Goal: Task Accomplishment & Management: Complete application form

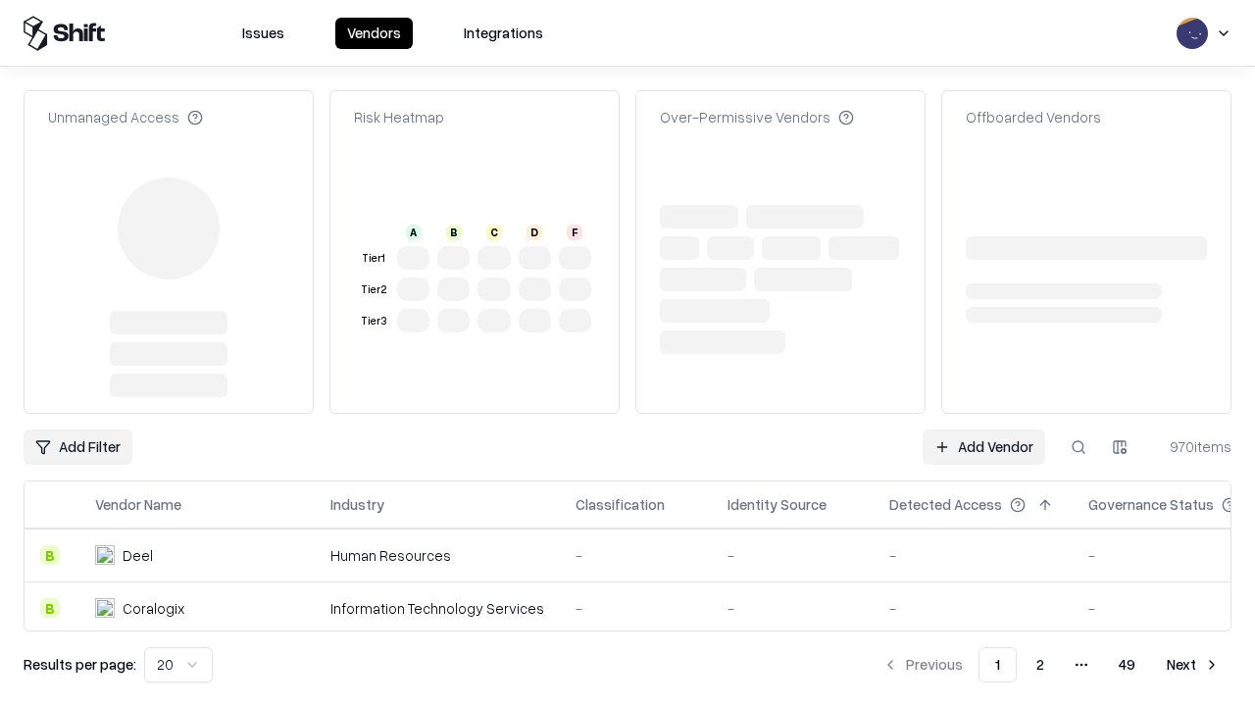
click at [983, 429] on link "Add Vendor" at bounding box center [983, 446] width 123 height 35
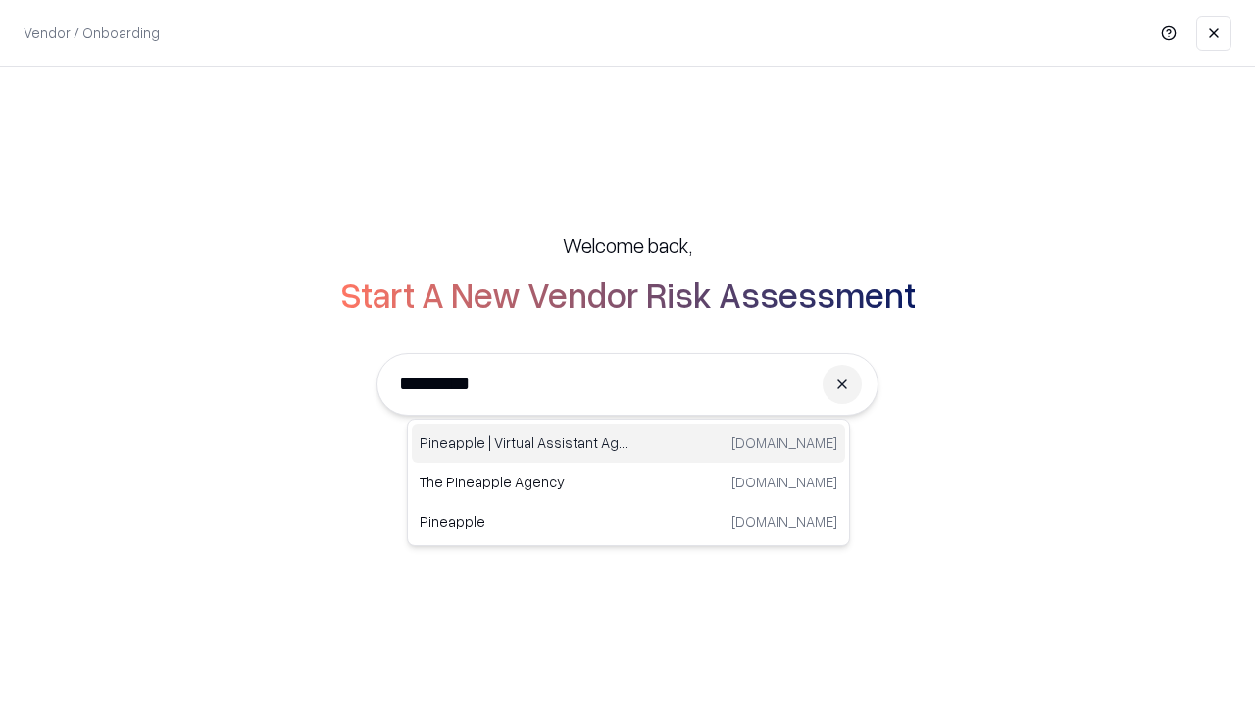
click at [628, 443] on div "Pineapple | Virtual Assistant Agency trypineapple.com" at bounding box center [628, 442] width 433 height 39
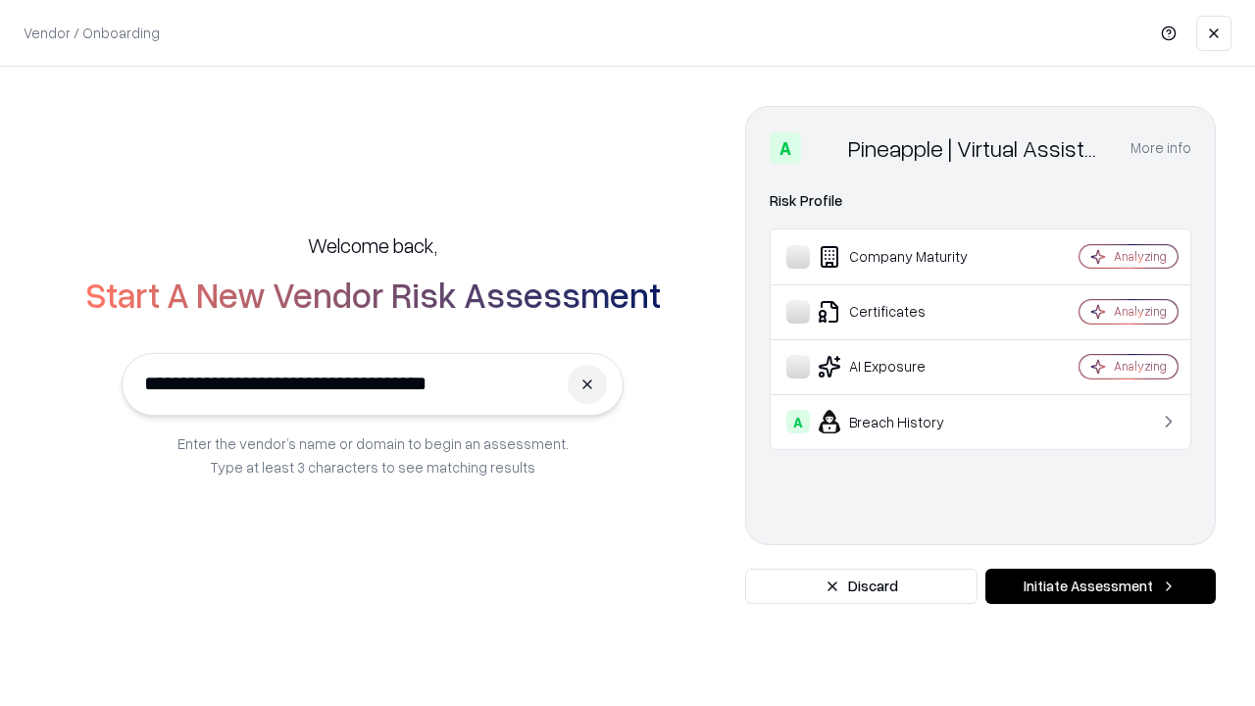
type input "**********"
click at [1100, 586] on button "Initiate Assessment" at bounding box center [1100, 585] width 230 height 35
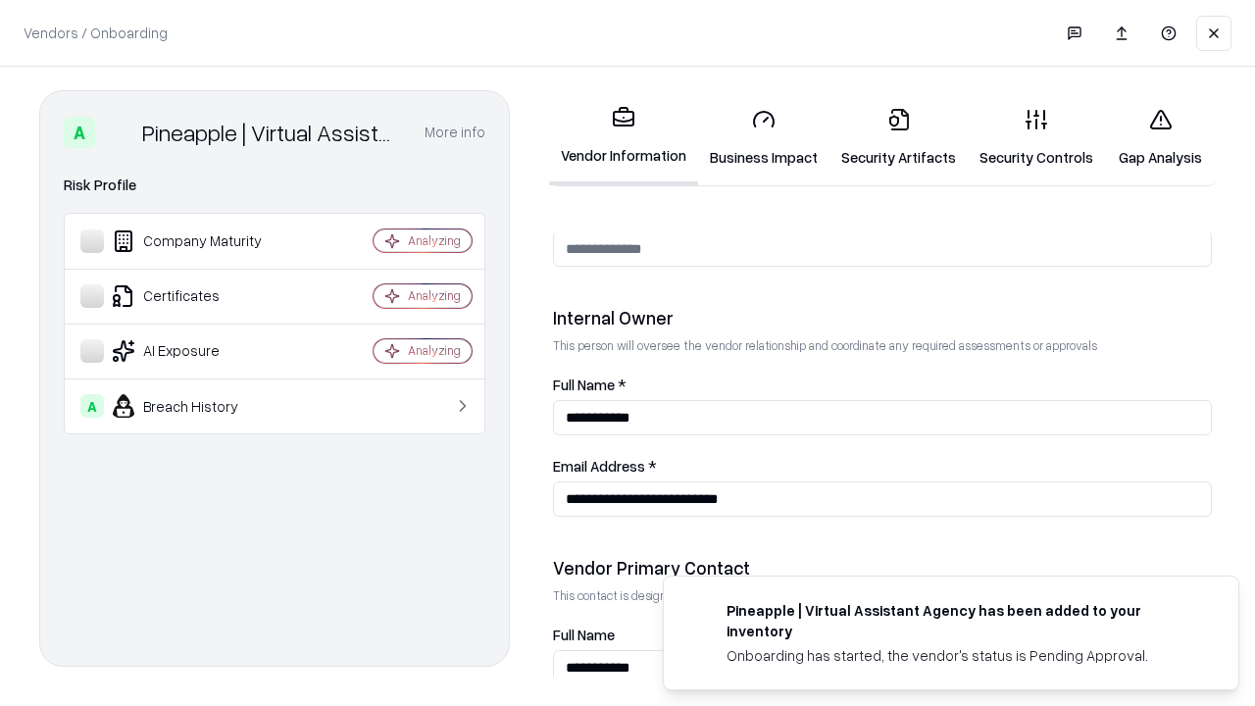
scroll to position [1015, 0]
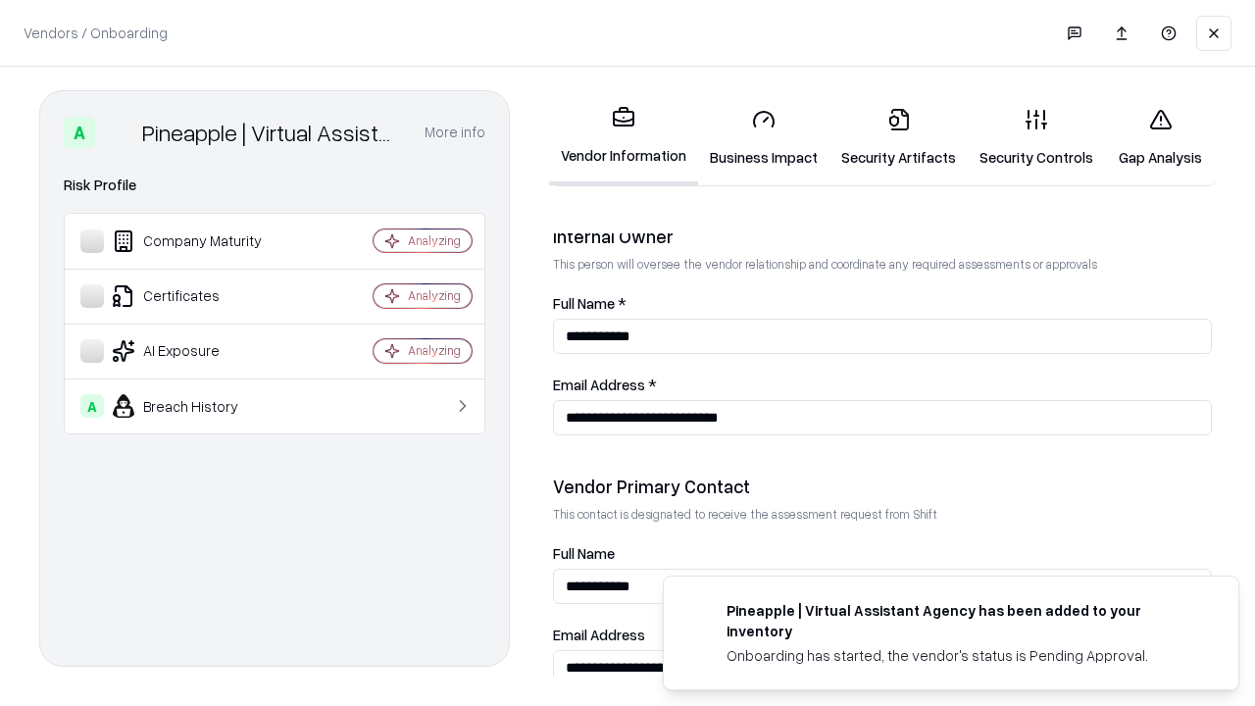
click at [764, 137] on link "Business Impact" at bounding box center [763, 137] width 131 height 91
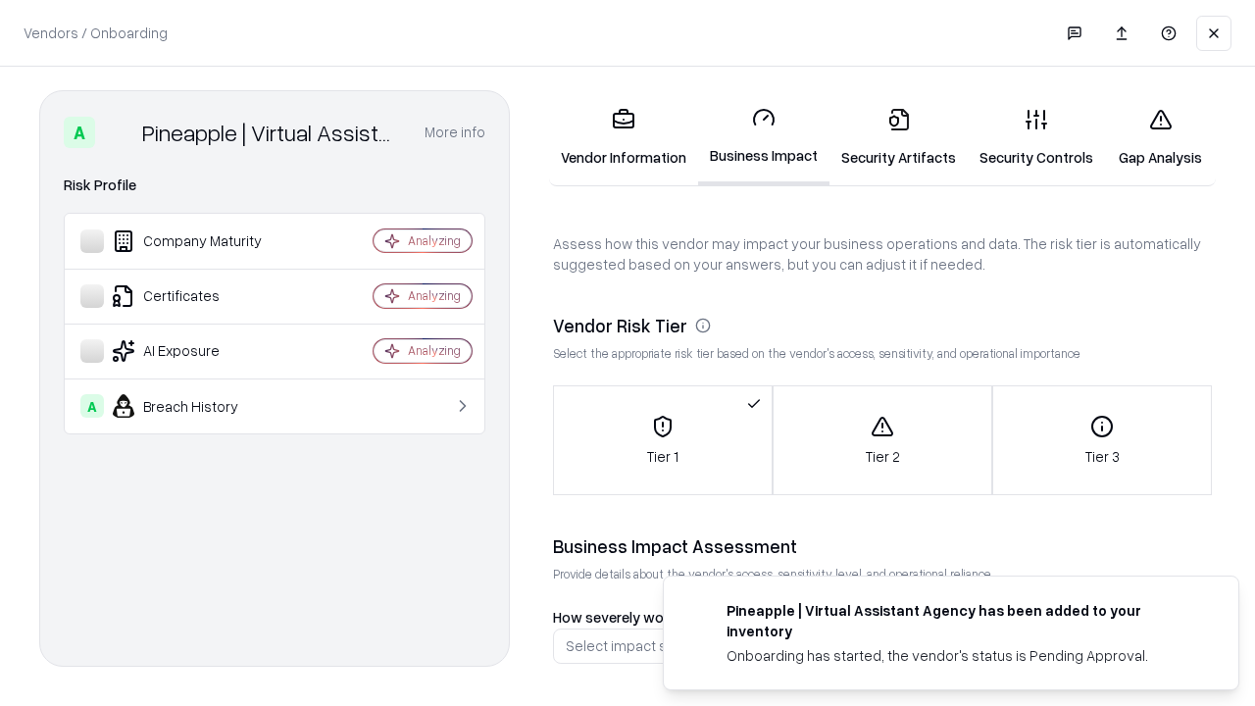
click at [898, 137] on link "Security Artifacts" at bounding box center [898, 137] width 138 height 91
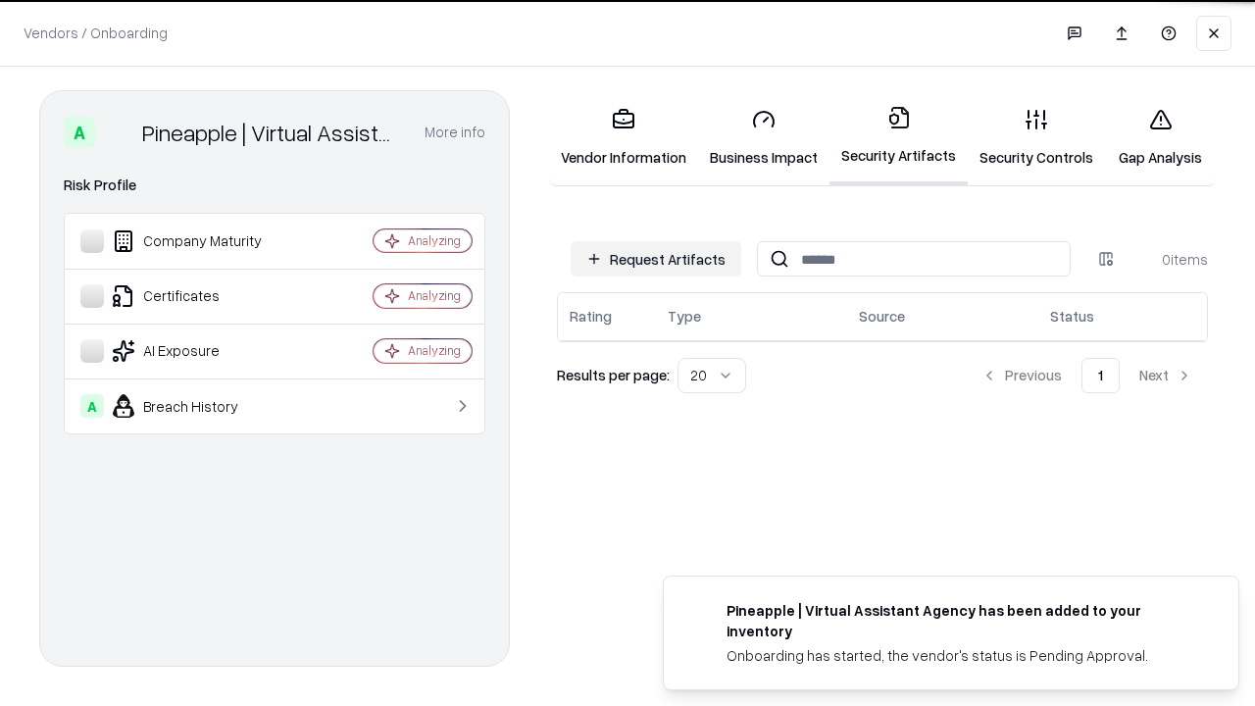
click at [656, 259] on button "Request Artifacts" at bounding box center [655, 258] width 171 height 35
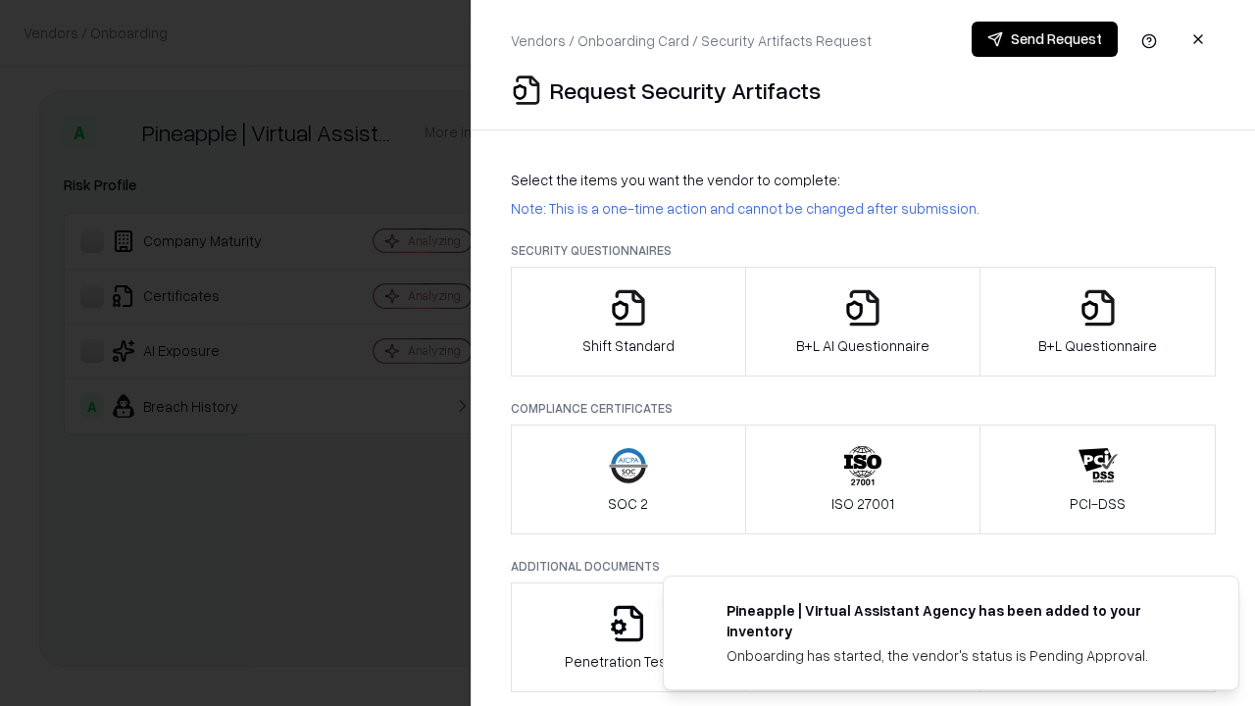
click at [627, 321] on icon "button" at bounding box center [628, 307] width 39 height 39
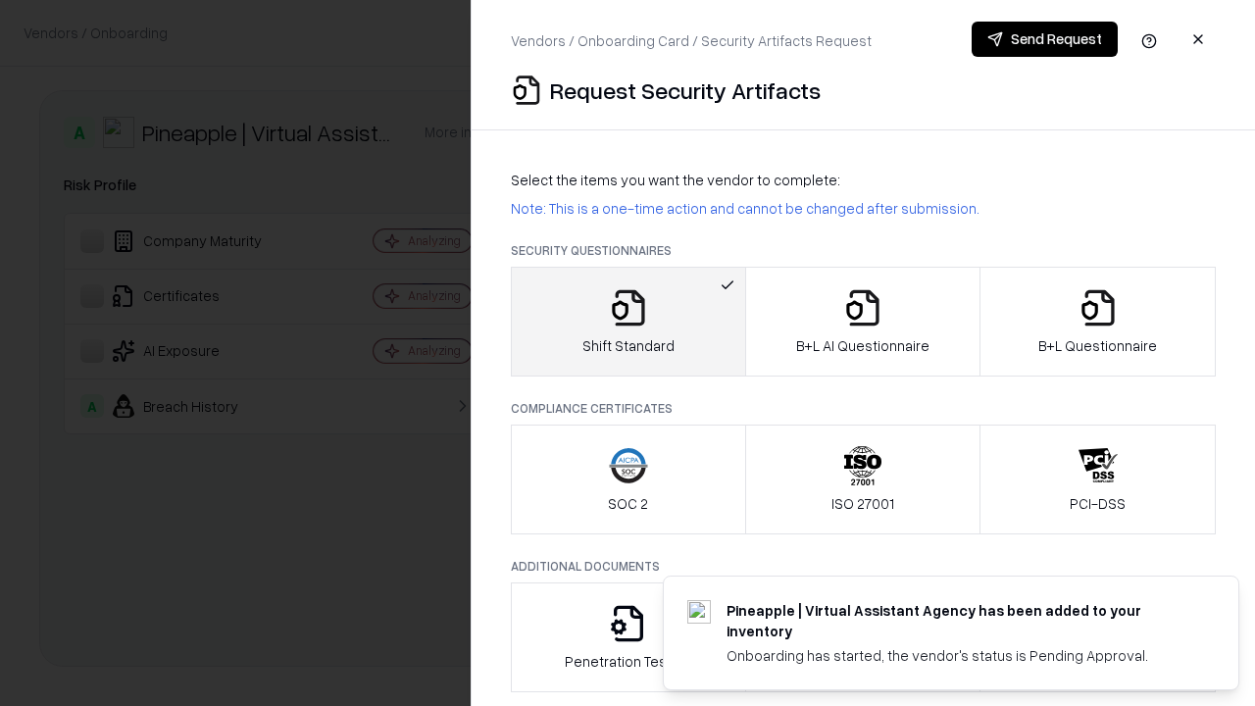
click at [1044, 39] on button "Send Request" at bounding box center [1044, 39] width 146 height 35
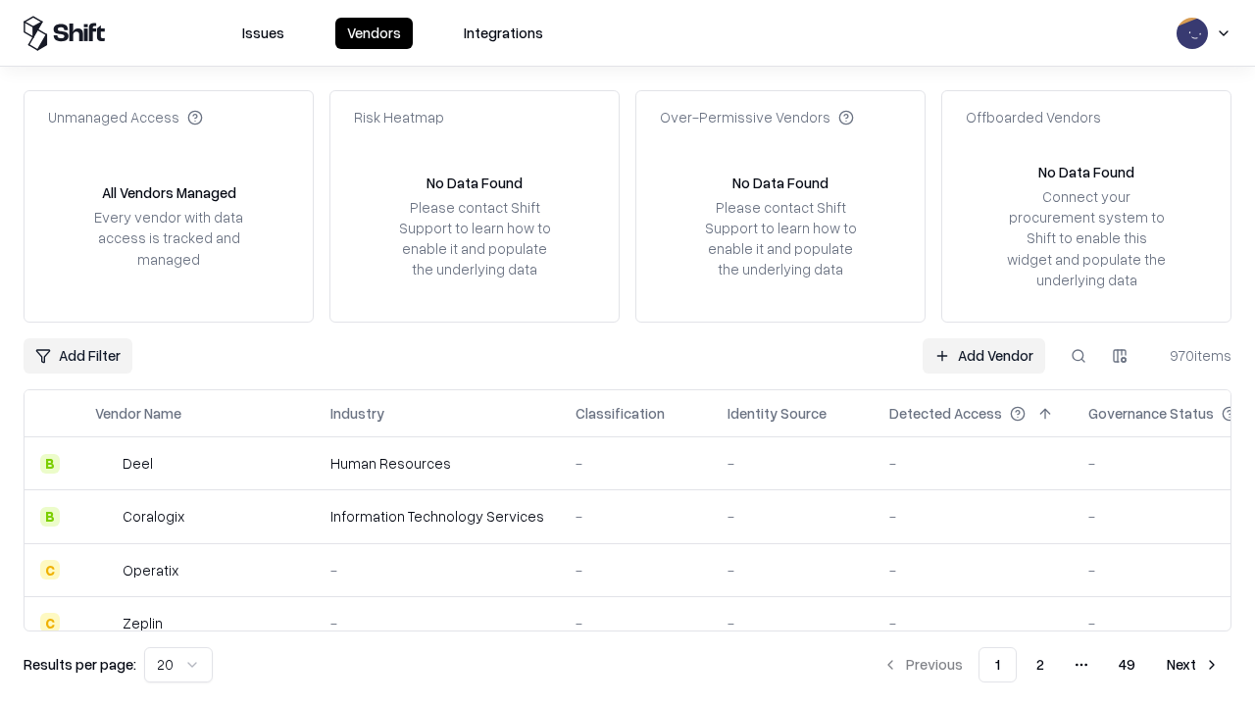
click at [1078, 355] on button at bounding box center [1078, 355] width 35 height 35
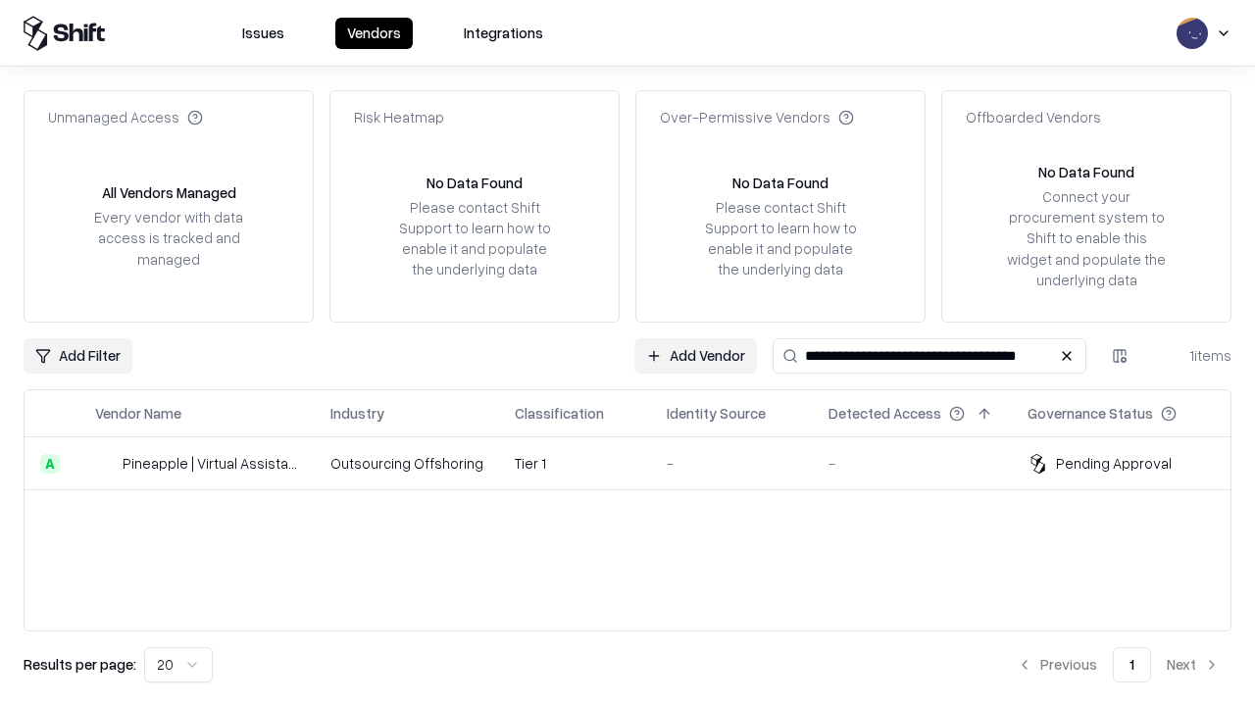
type input "**********"
click at [639, 463] on td "Tier 1" at bounding box center [575, 463] width 152 height 53
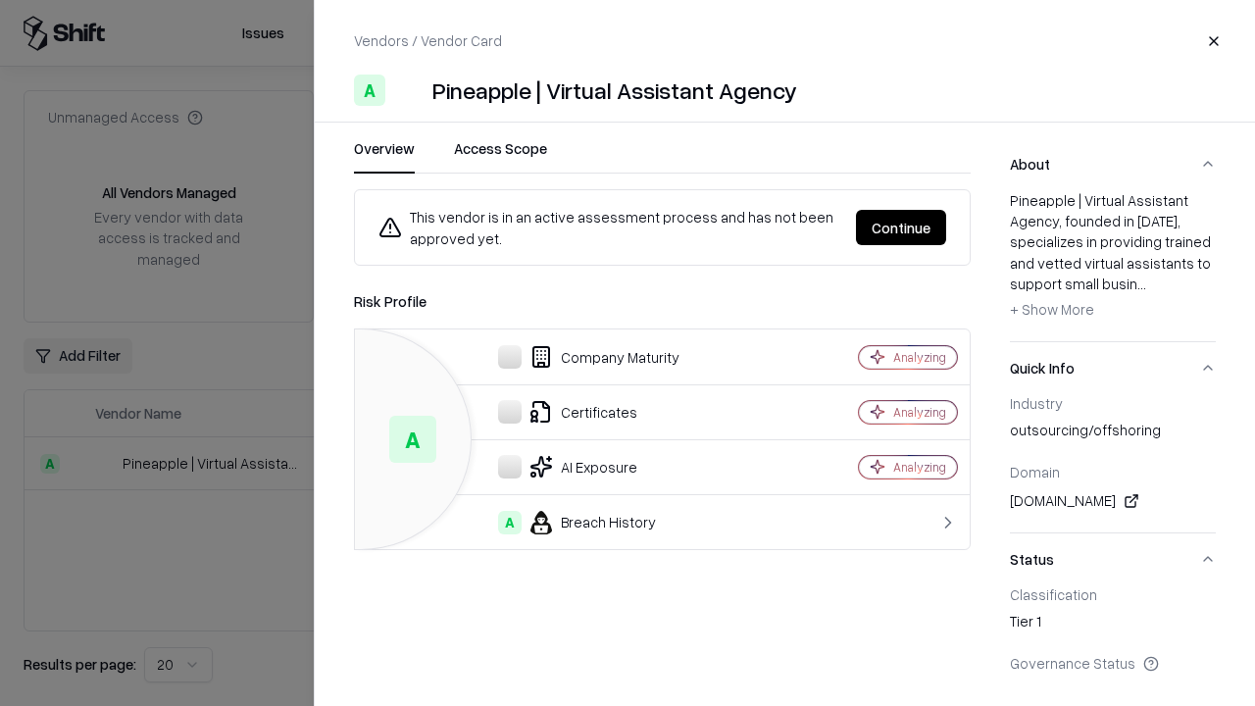
click at [901, 227] on button "Continue" at bounding box center [901, 227] width 90 height 35
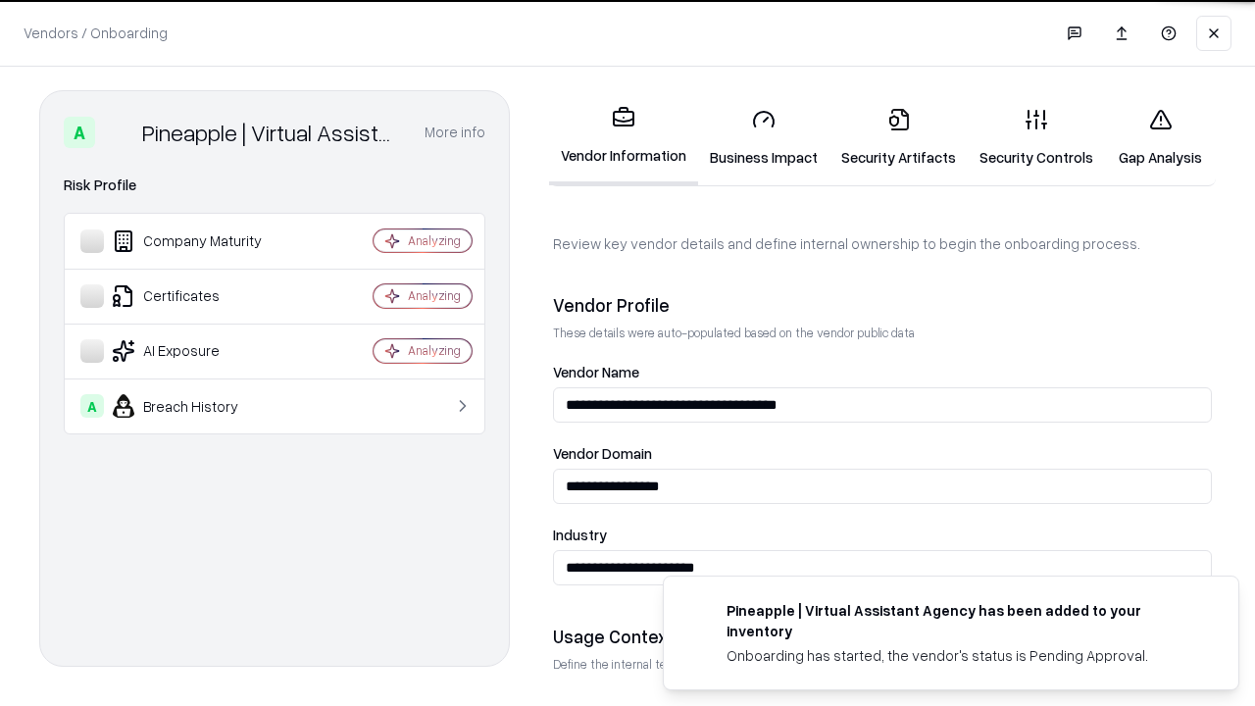
click at [898, 137] on link "Security Artifacts" at bounding box center [898, 137] width 138 height 91
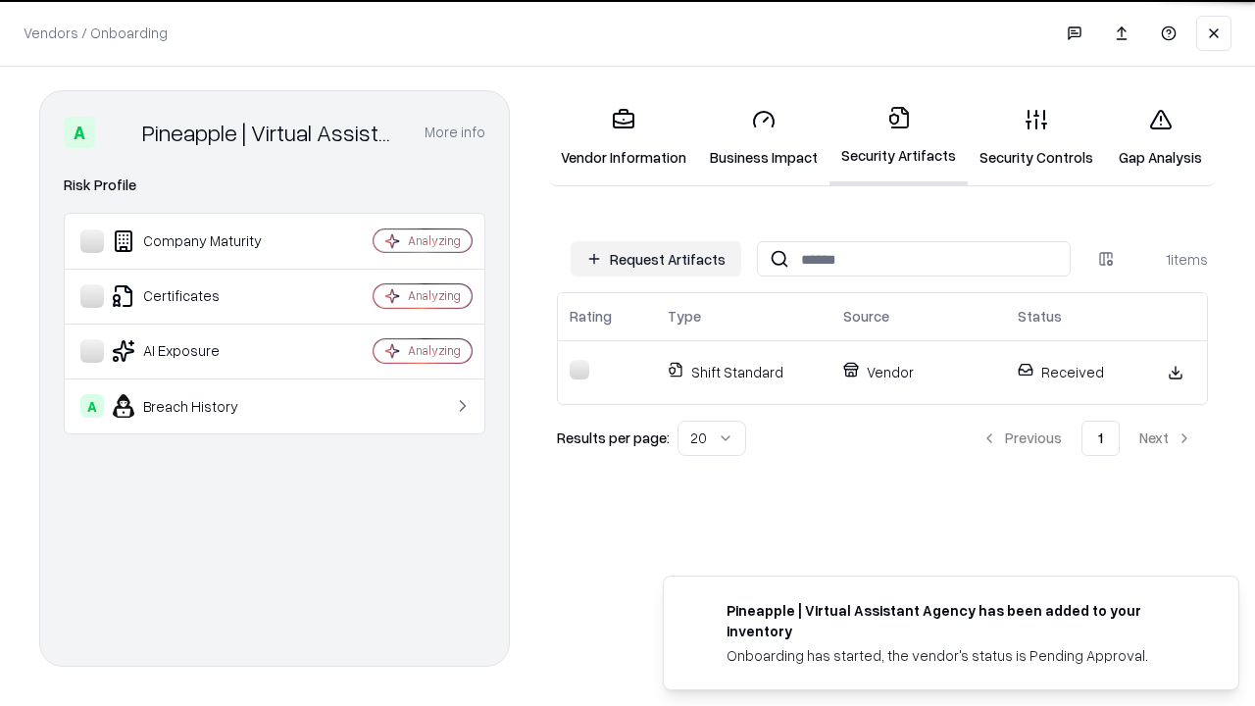
click at [1036, 137] on link "Security Controls" at bounding box center [1035, 137] width 137 height 91
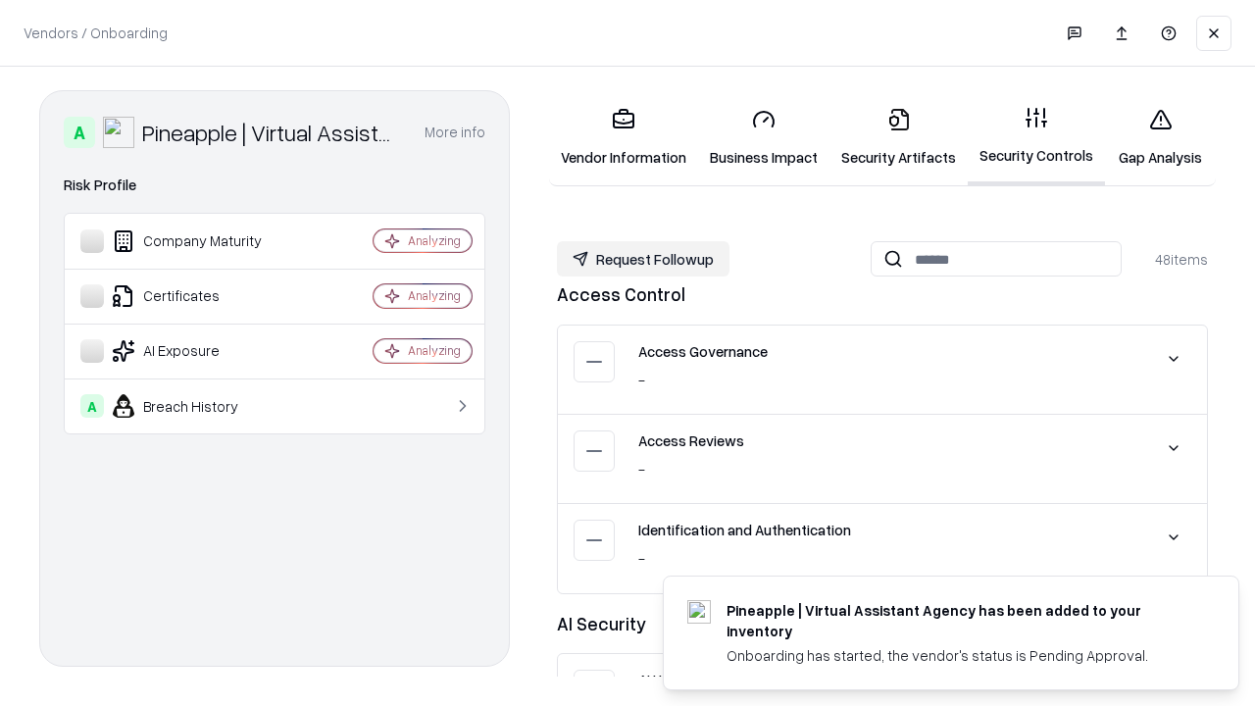
click at [643, 259] on button "Request Followup" at bounding box center [643, 258] width 173 height 35
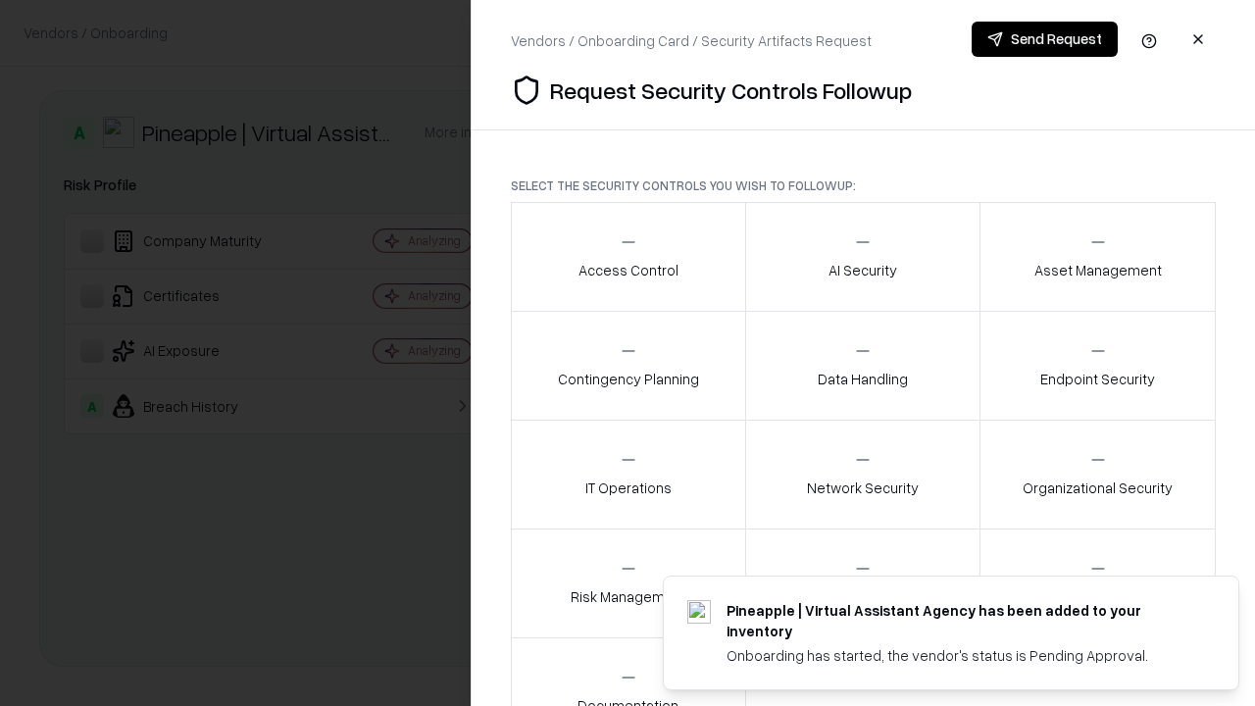
click at [627, 257] on div "Access Control" at bounding box center [628, 256] width 100 height 48
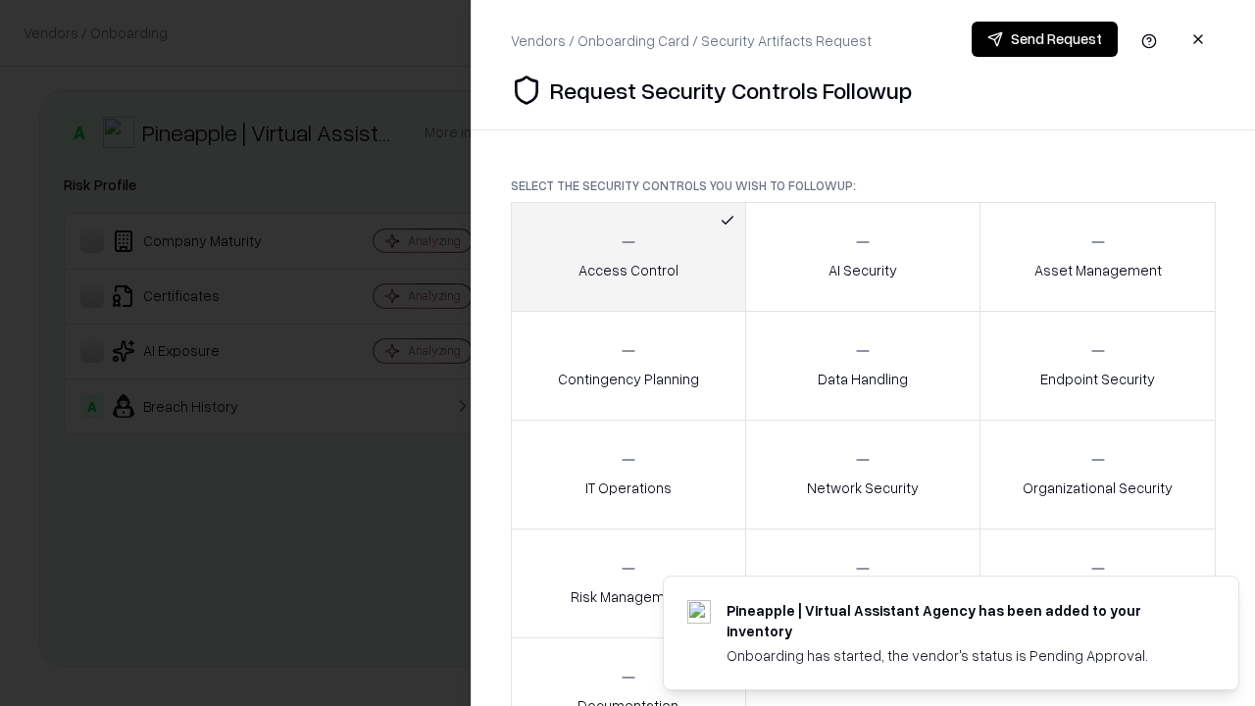
click at [1044, 39] on button "Send Request" at bounding box center [1044, 39] width 146 height 35
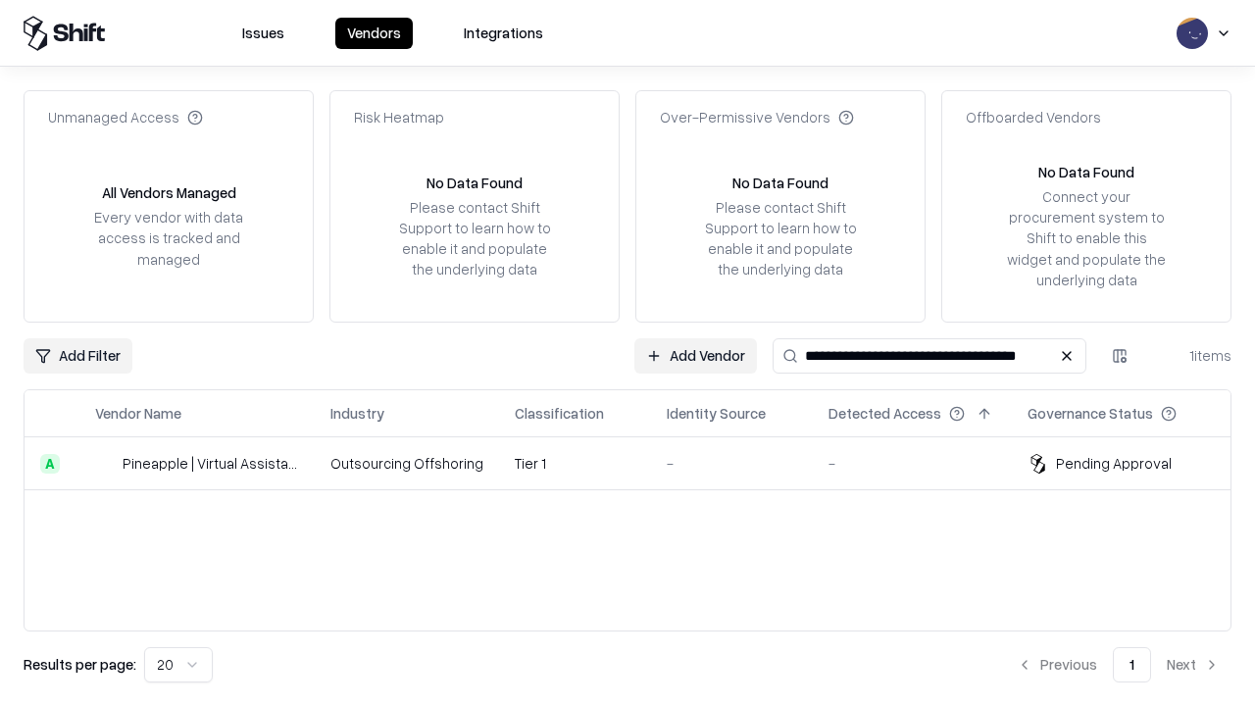
type input "**********"
click at [639, 463] on td "Tier 1" at bounding box center [575, 463] width 152 height 53
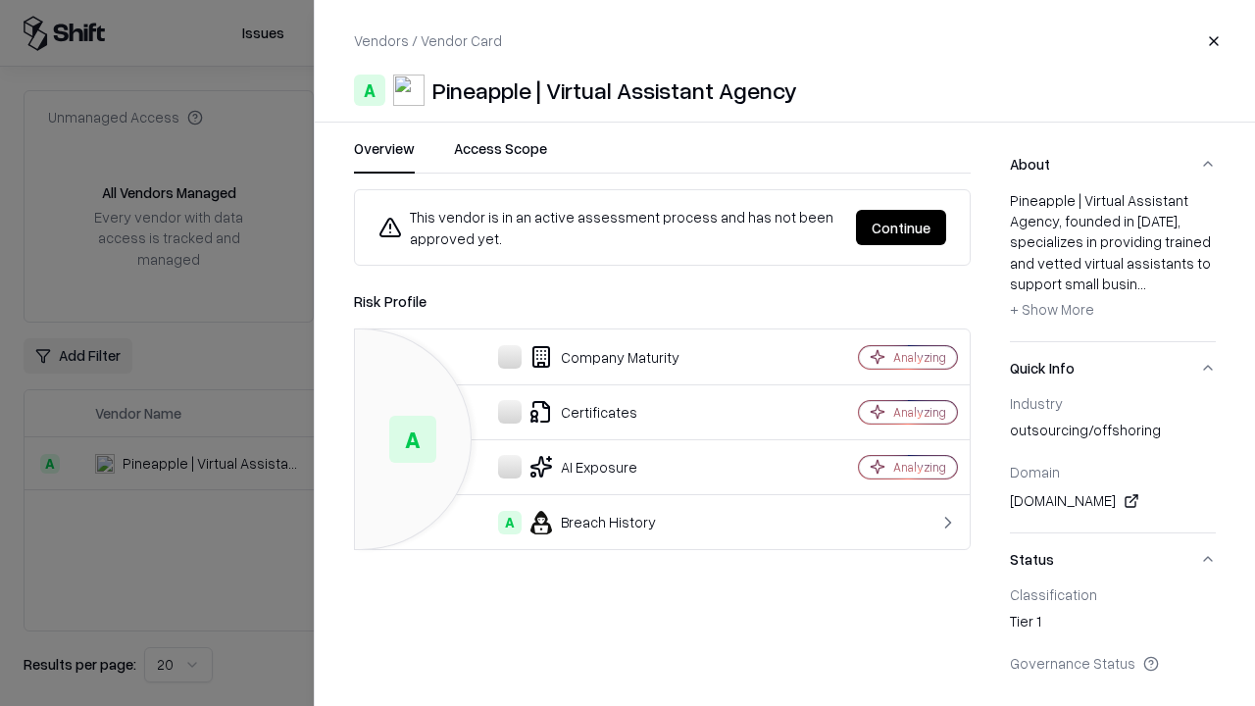
click at [901, 227] on button "Continue" at bounding box center [901, 227] width 90 height 35
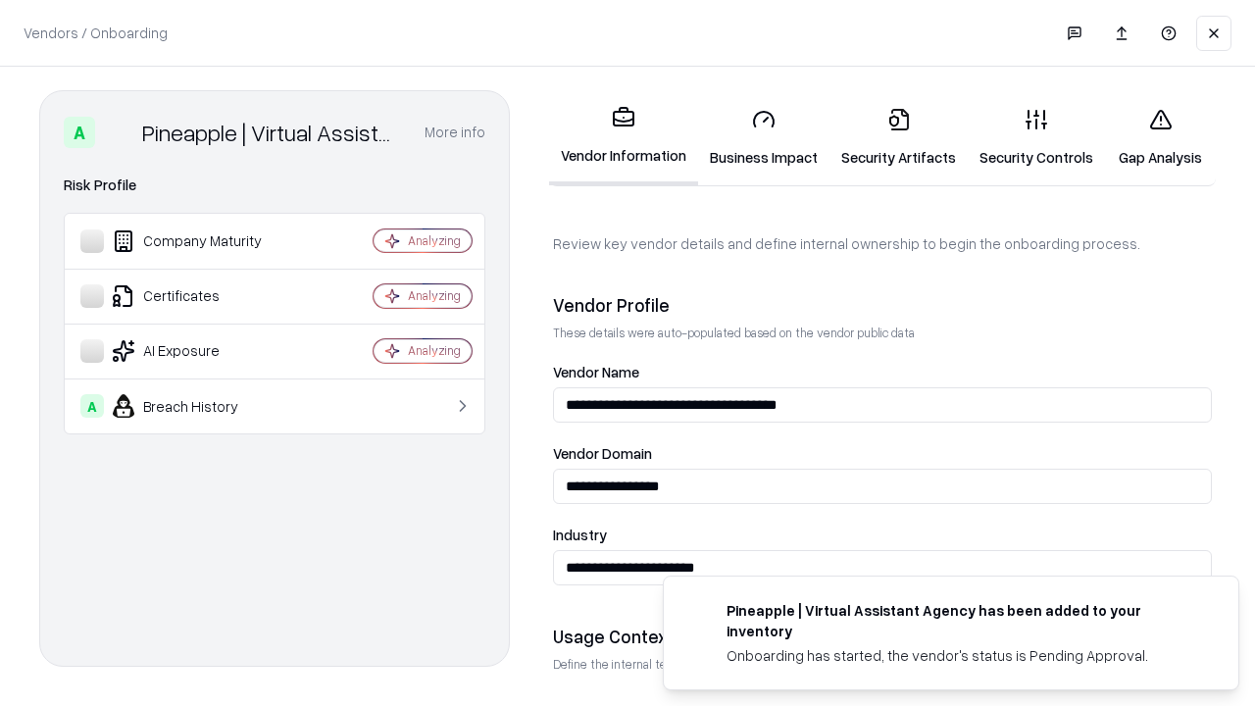
click at [1160, 137] on link "Gap Analysis" at bounding box center [1160, 137] width 111 height 91
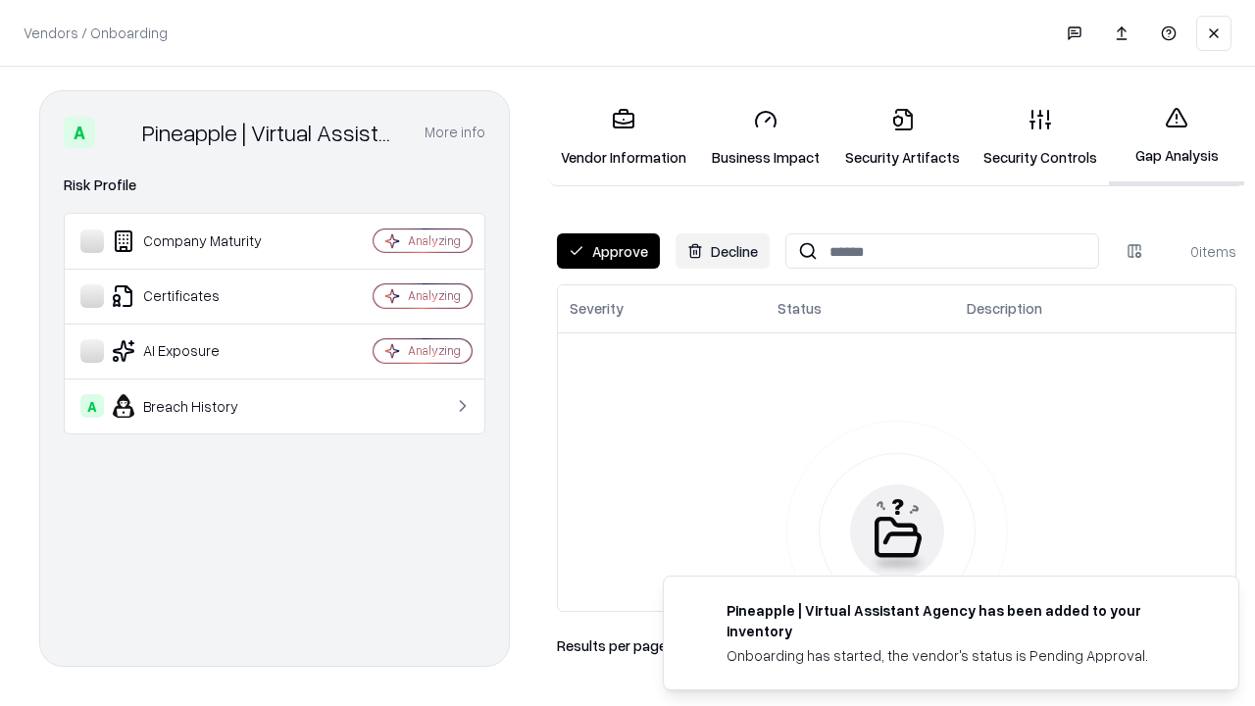
click at [608, 251] on button "Approve" at bounding box center [608, 250] width 103 height 35
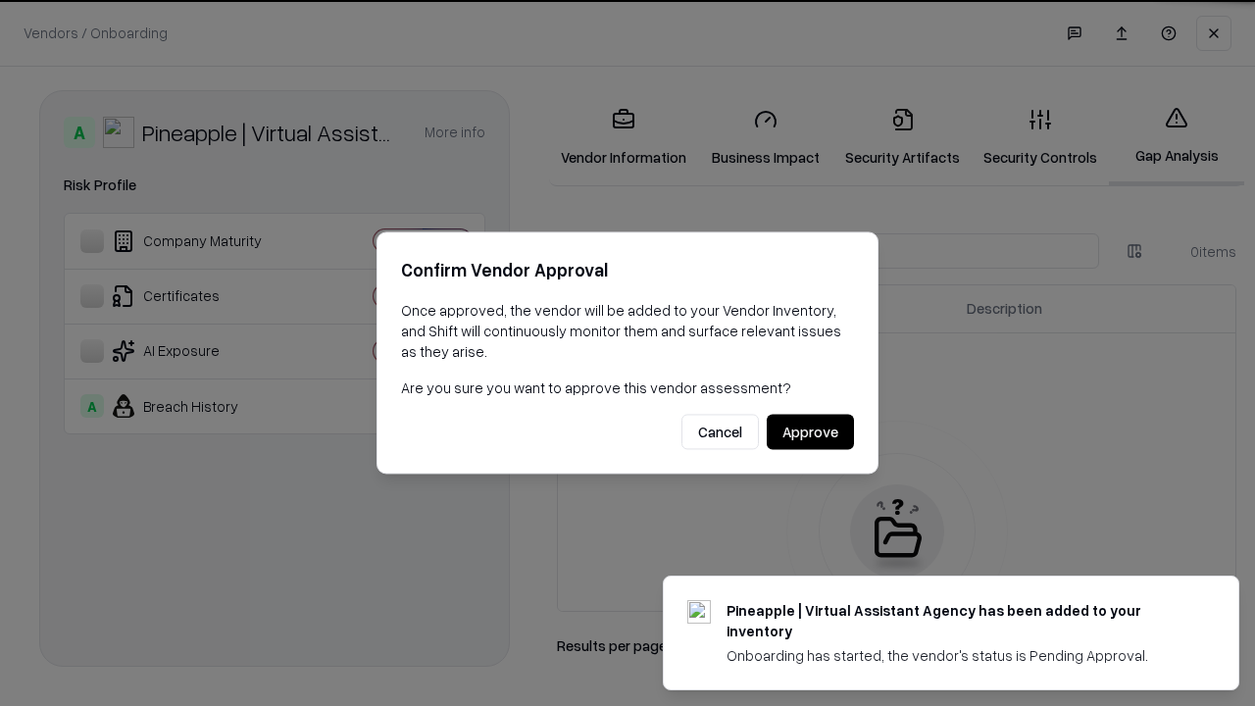
click at [810, 431] on button "Approve" at bounding box center [809, 432] width 87 height 35
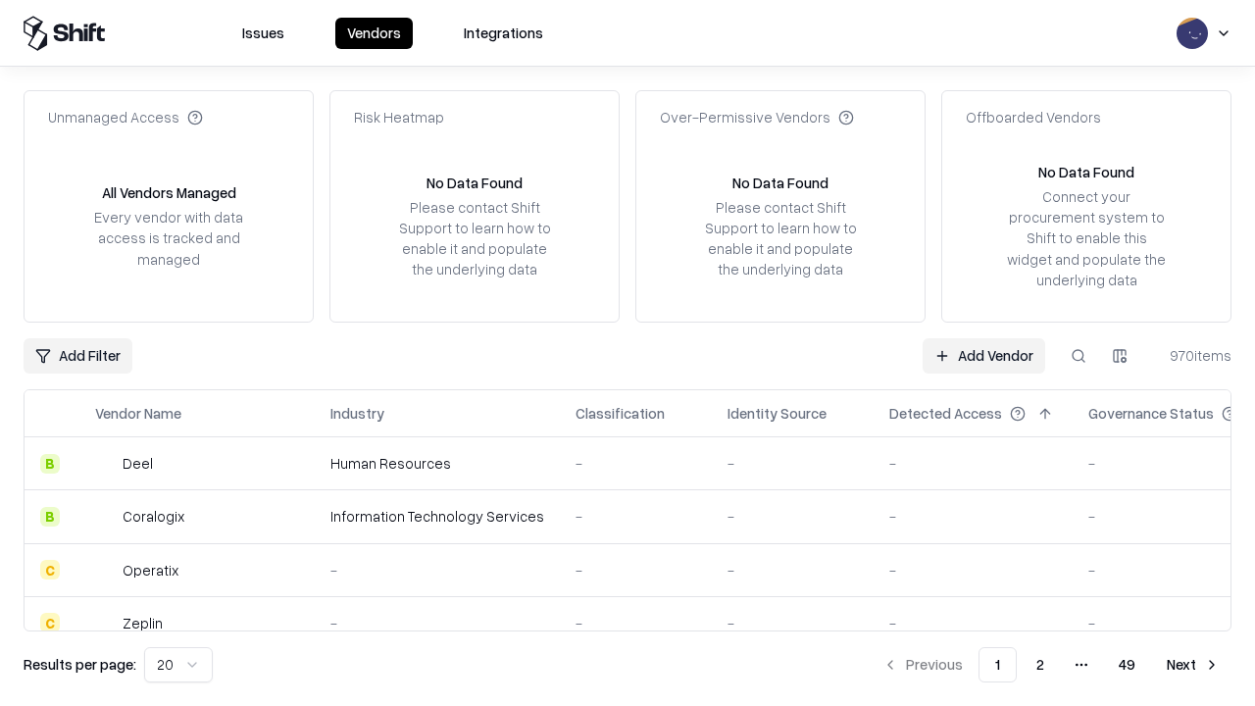
type input "**********"
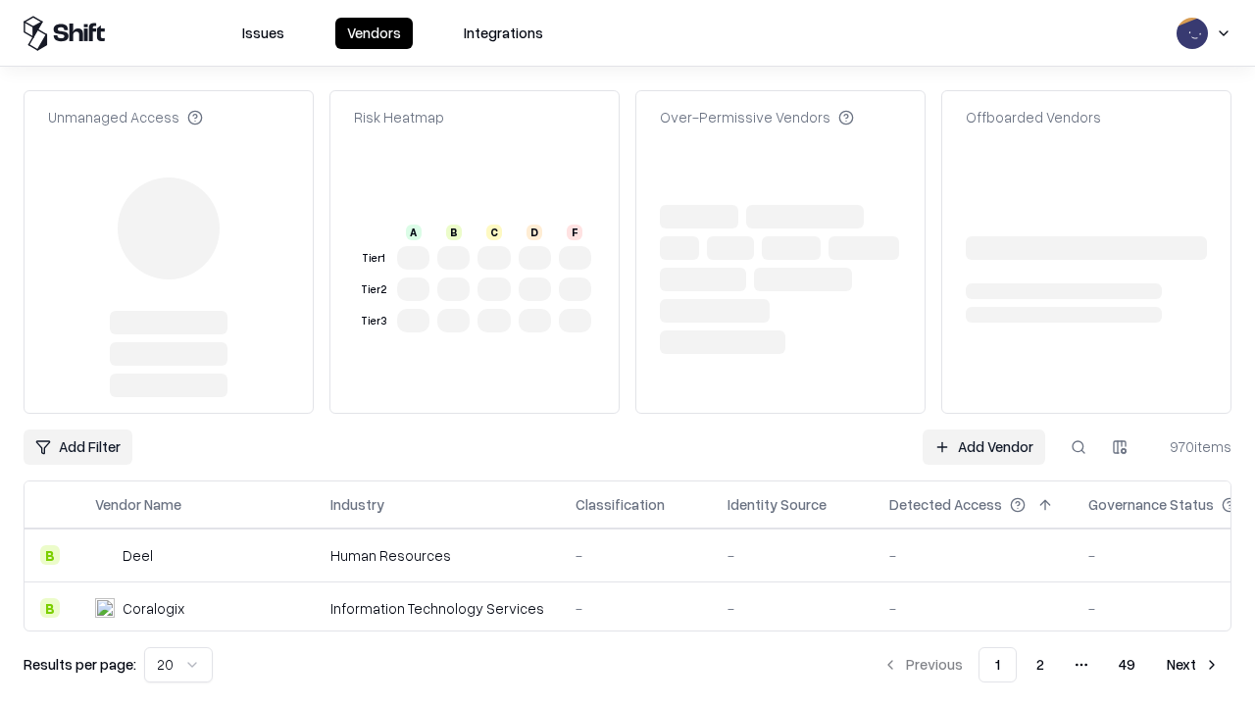
click at [983, 429] on link "Add Vendor" at bounding box center [983, 446] width 123 height 35
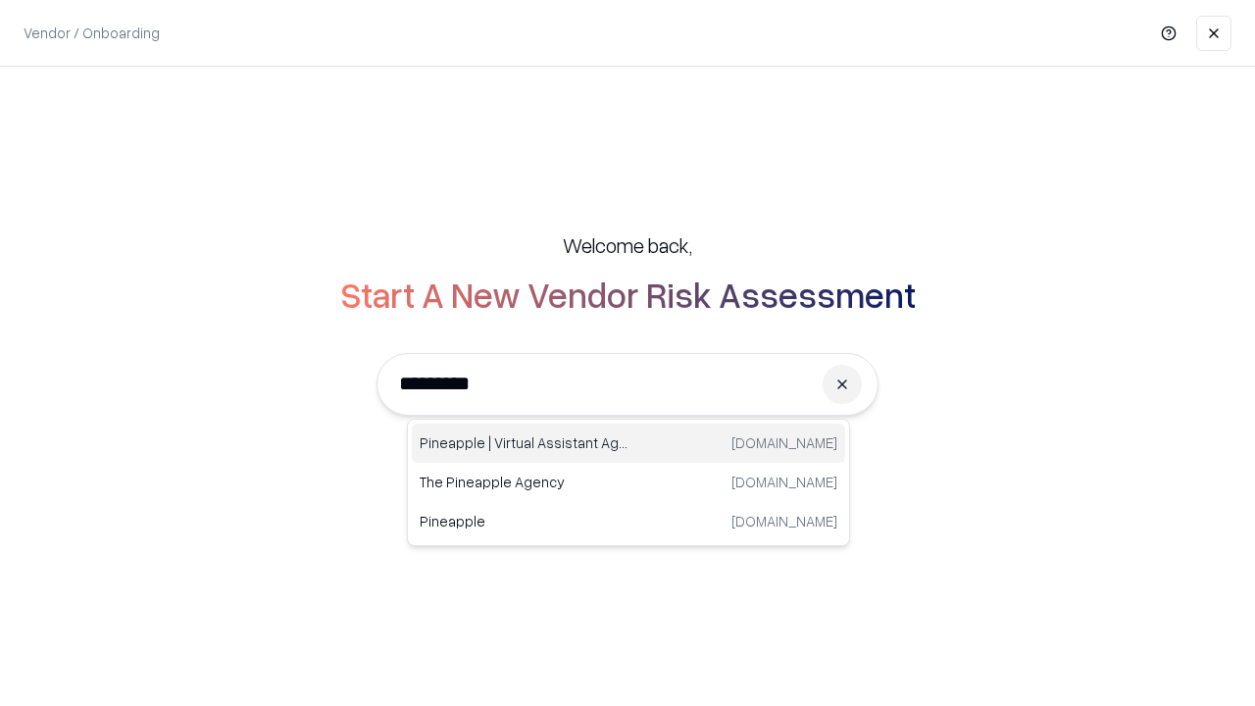
click at [628, 443] on div "Pineapple | Virtual Assistant Agency [DOMAIN_NAME]" at bounding box center [628, 442] width 433 height 39
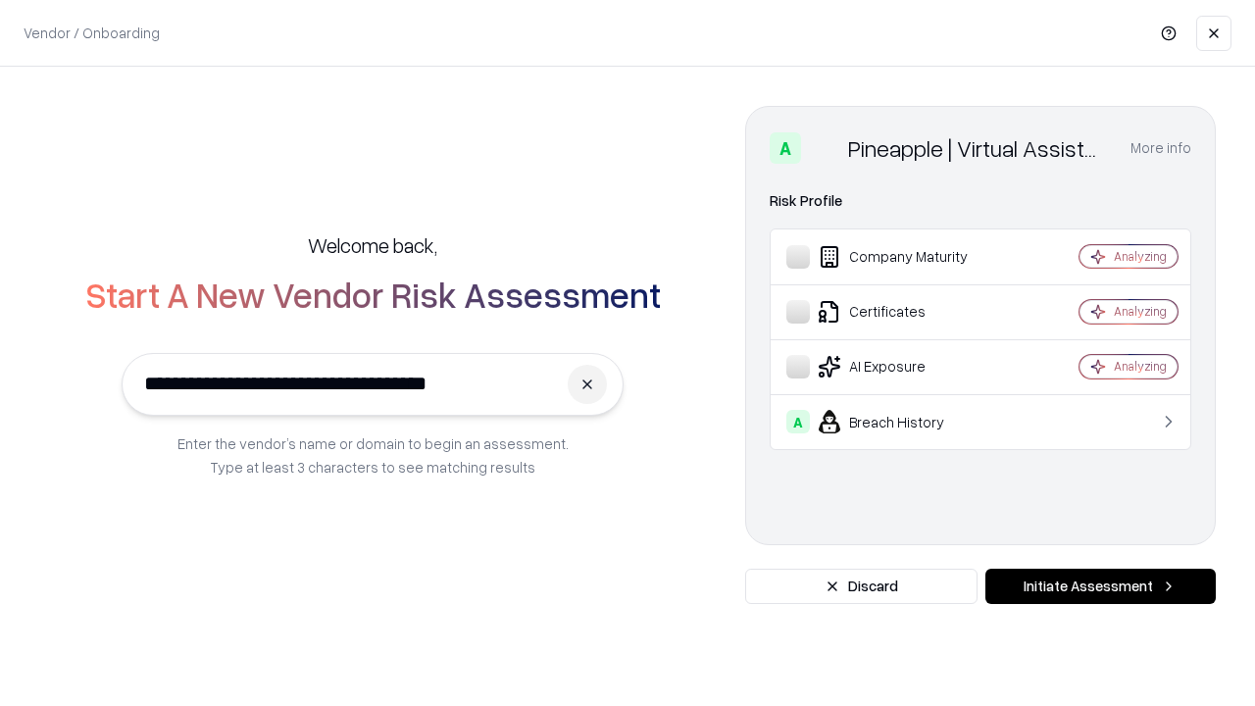
type input "**********"
click at [1100, 586] on button "Initiate Assessment" at bounding box center [1100, 585] width 230 height 35
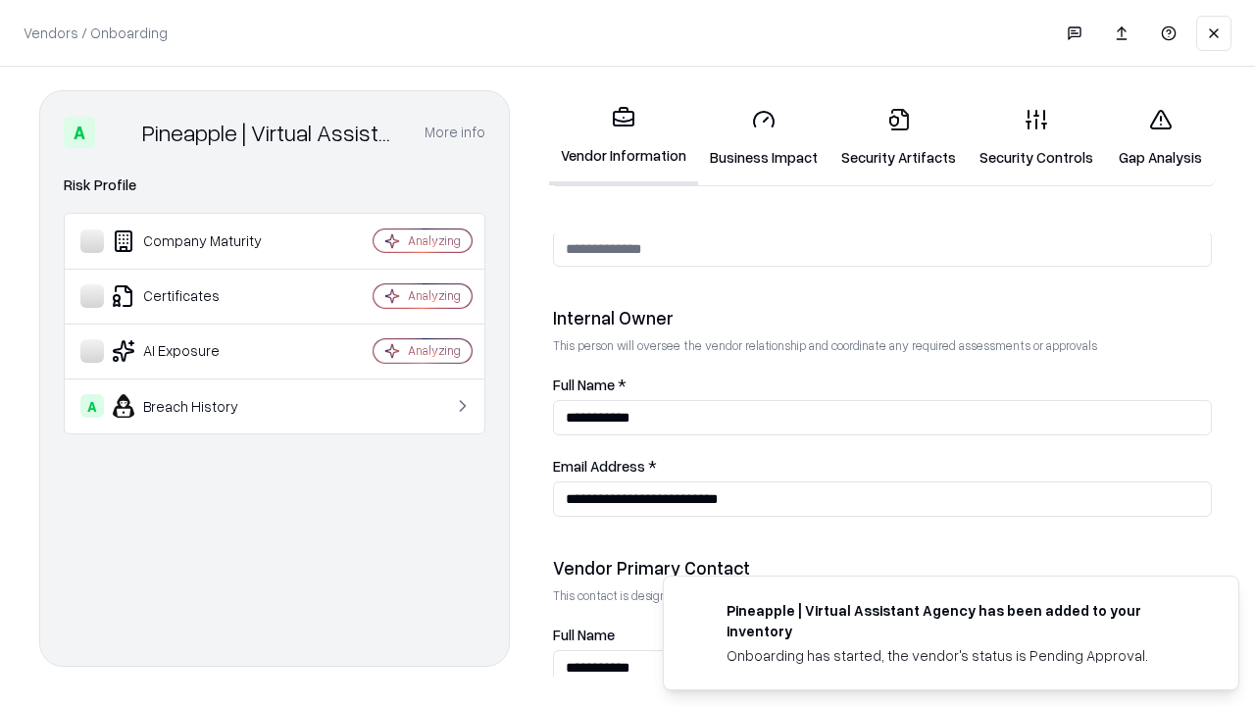
scroll to position [1015, 0]
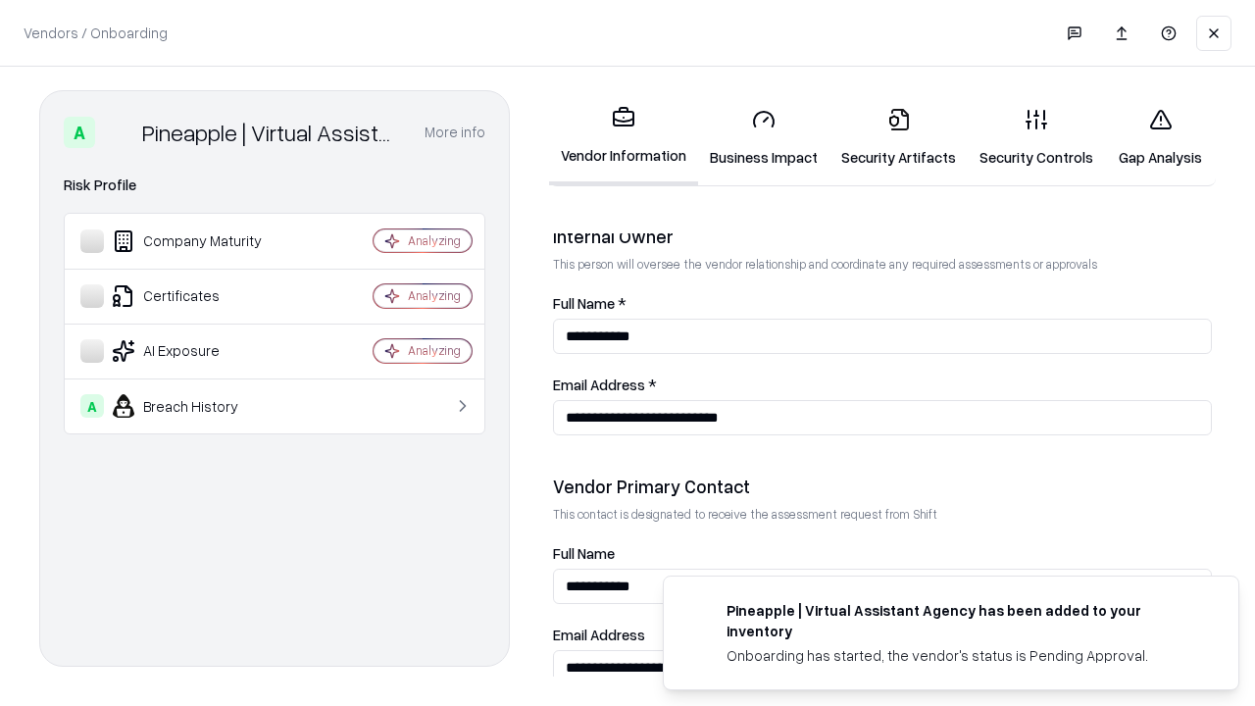
click at [1160, 137] on link "Gap Analysis" at bounding box center [1160, 137] width 111 height 91
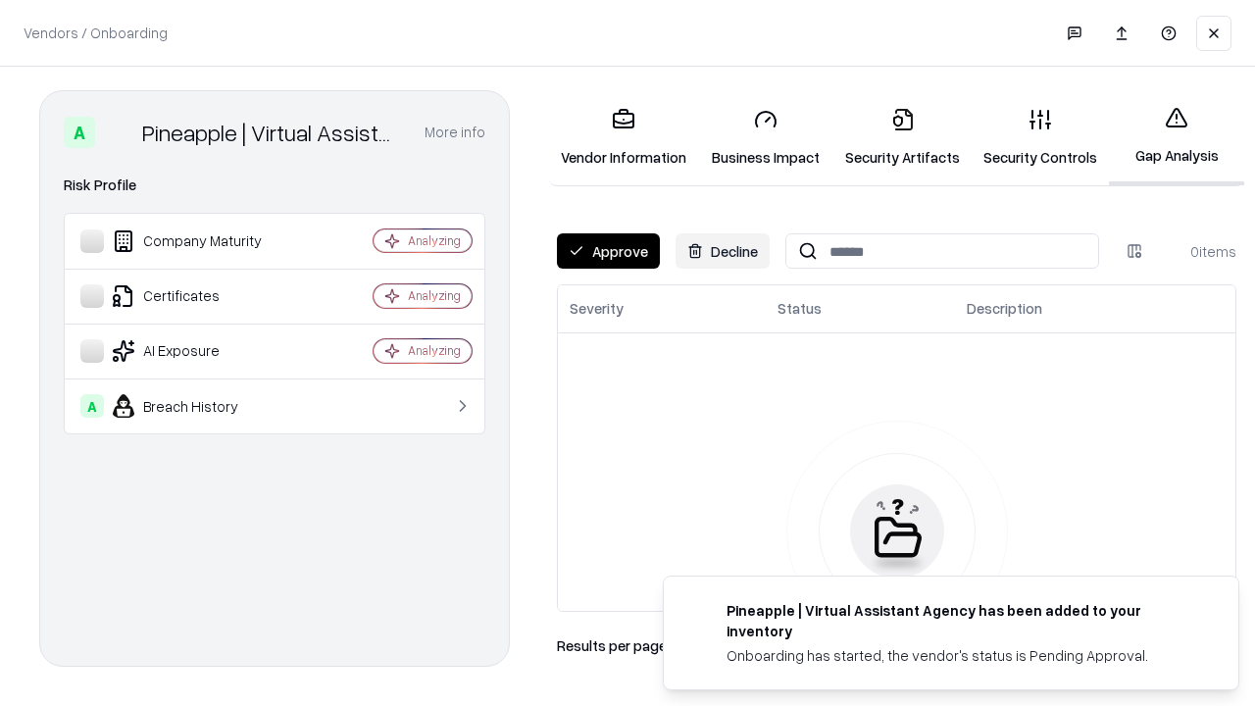
click at [608, 251] on button "Approve" at bounding box center [608, 250] width 103 height 35
